Goal: Contribute content

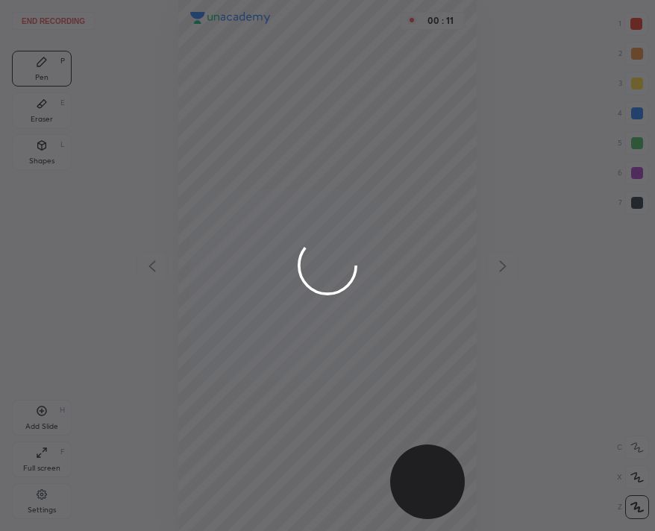
scroll to position [531, 416]
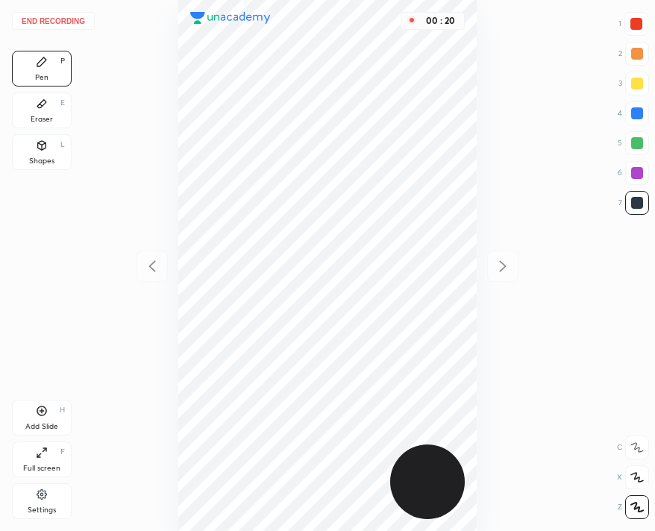
click at [50, 18] on button "End recording" at bounding box center [53, 21] width 83 height 18
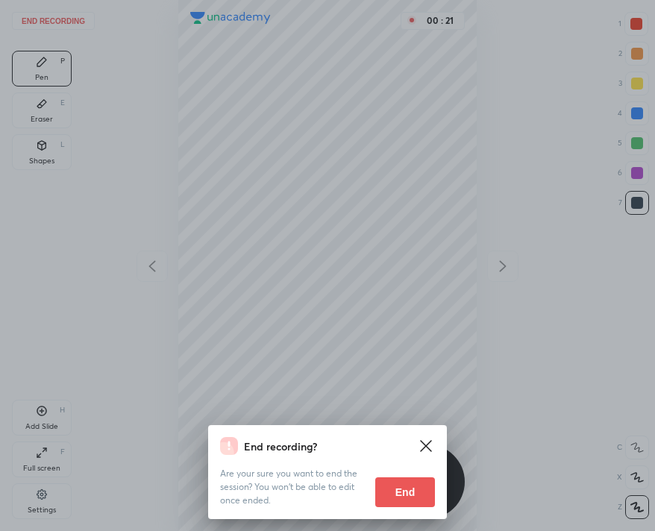
click at [397, 492] on button "End" at bounding box center [405, 492] width 60 height 30
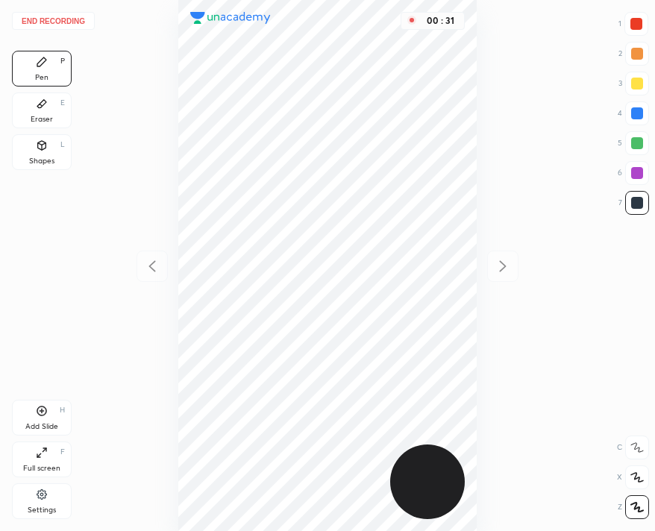
click at [51, 16] on button "End recording" at bounding box center [53, 21] width 83 height 18
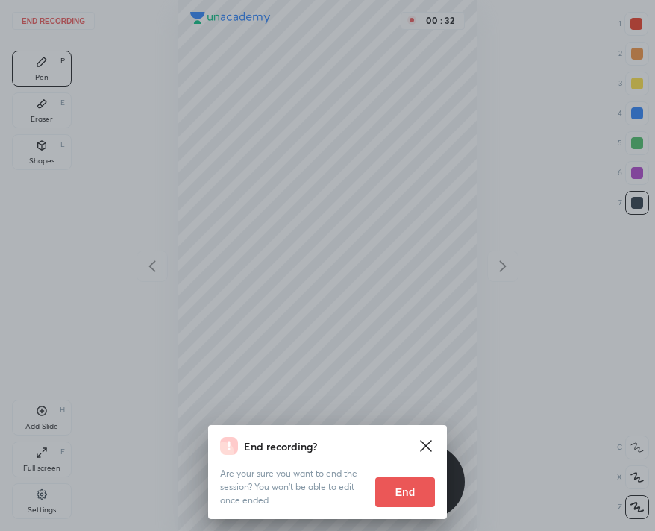
click at [393, 495] on button "End" at bounding box center [405, 492] width 60 height 30
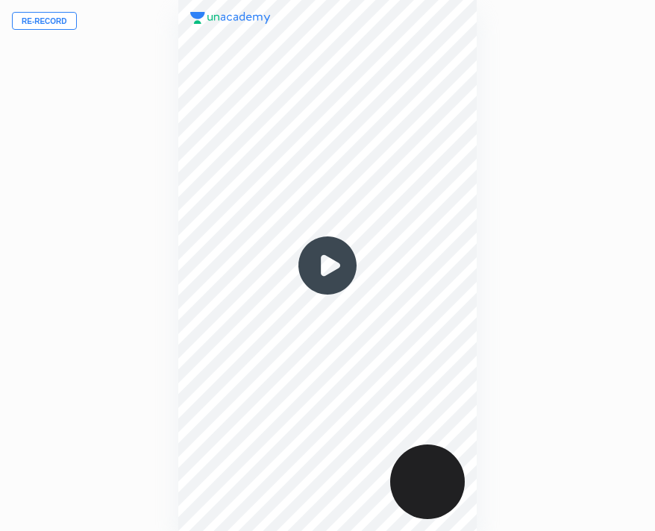
click at [57, 12] on button "Re-record" at bounding box center [44, 21] width 65 height 18
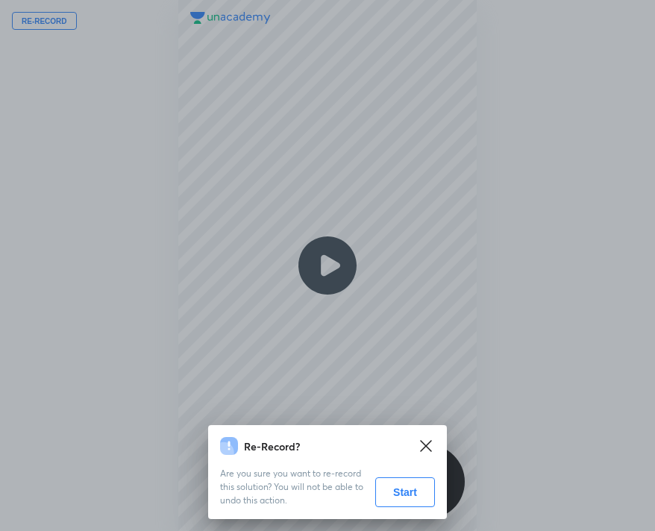
click at [412, 487] on button "Start" at bounding box center [405, 492] width 60 height 30
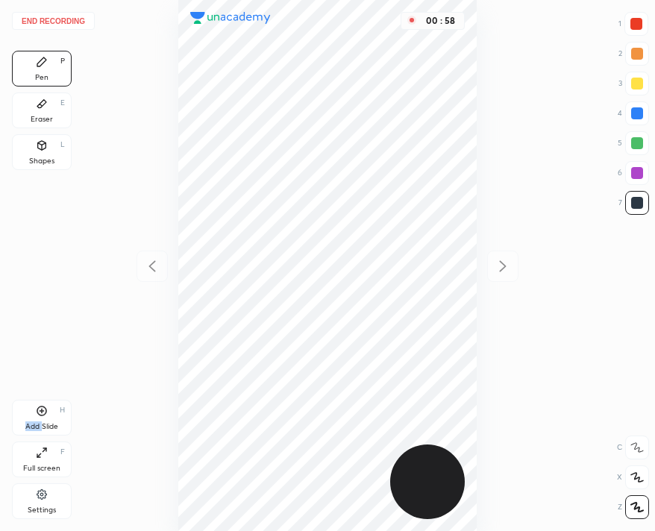
click at [41, 419] on div "Add Slide H" at bounding box center [42, 418] width 60 height 36
click at [64, 25] on button "End recording" at bounding box center [53, 21] width 83 height 18
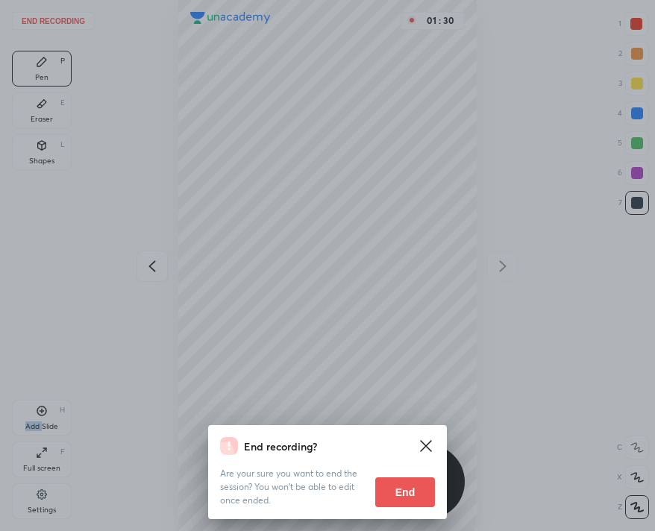
click at [398, 492] on button "End" at bounding box center [405, 492] width 60 height 30
